Goal: Task Accomplishment & Management: Use online tool/utility

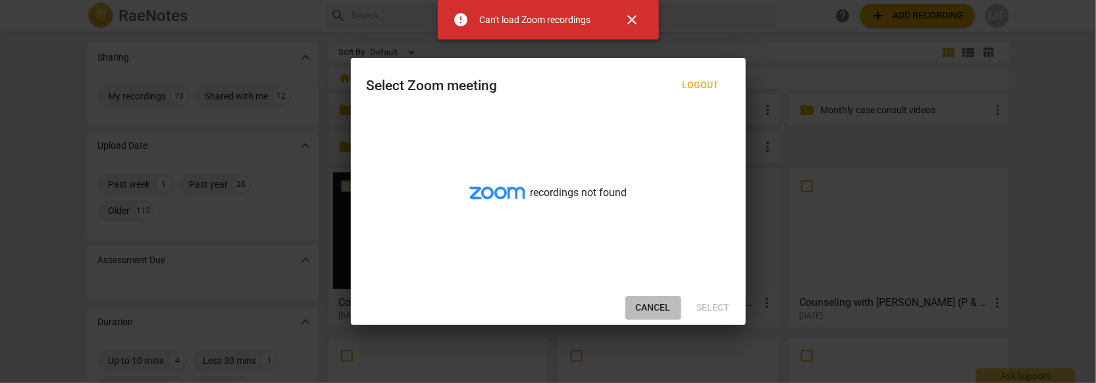
click at [664, 301] on span "Cancel" at bounding box center [653, 307] width 35 height 13
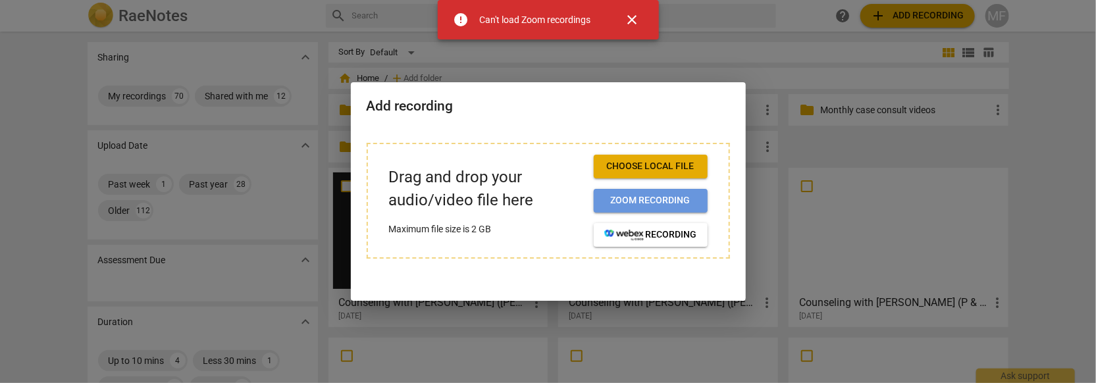
click at [665, 190] on button "Zoom recording" at bounding box center [651, 201] width 114 height 24
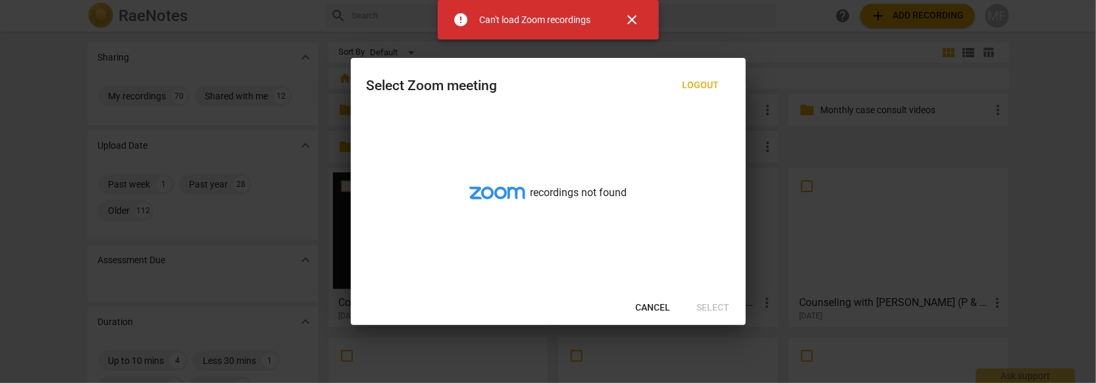
click at [633, 14] on span "close" at bounding box center [633, 20] width 16 height 16
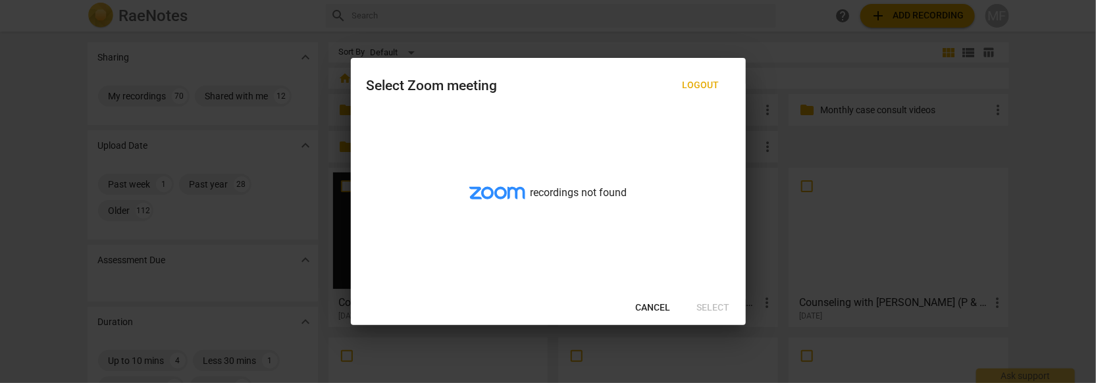
click at [711, 79] on span "Logout" at bounding box center [701, 85] width 37 height 13
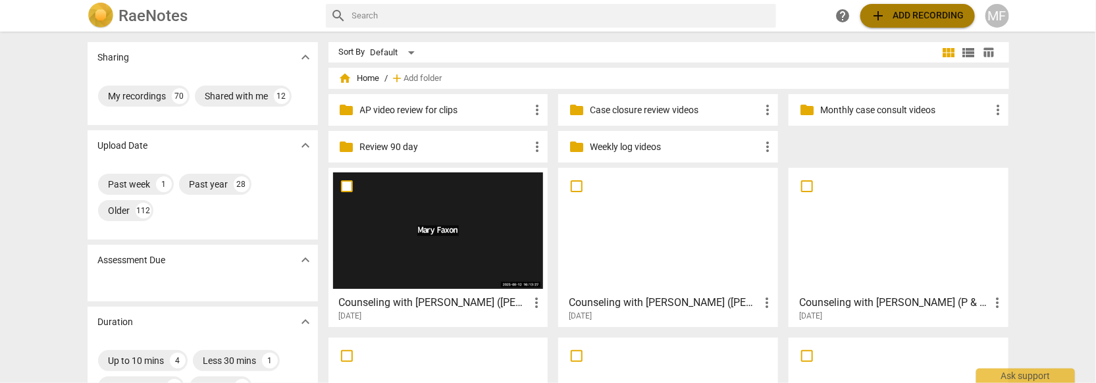
click at [925, 22] on span "add Add recording" at bounding box center [917, 16] width 93 height 16
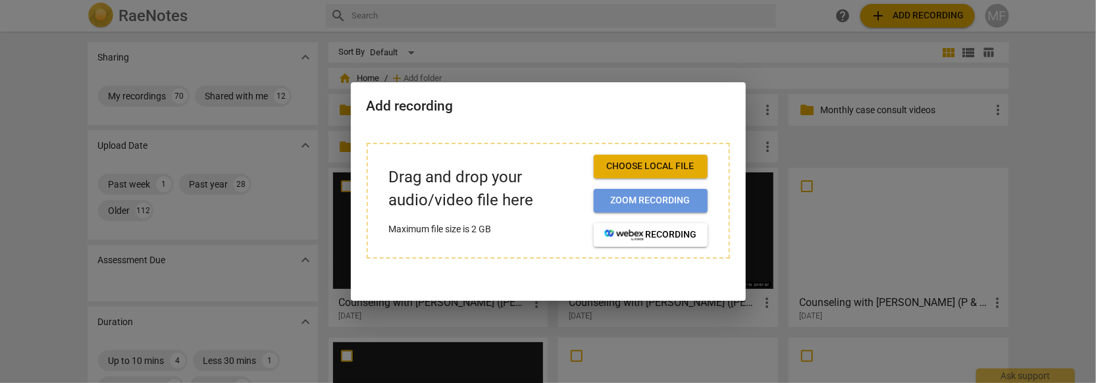
click at [638, 198] on span "Zoom recording" at bounding box center [650, 200] width 93 height 13
